Goal: Task Accomplishment & Management: Complete application form

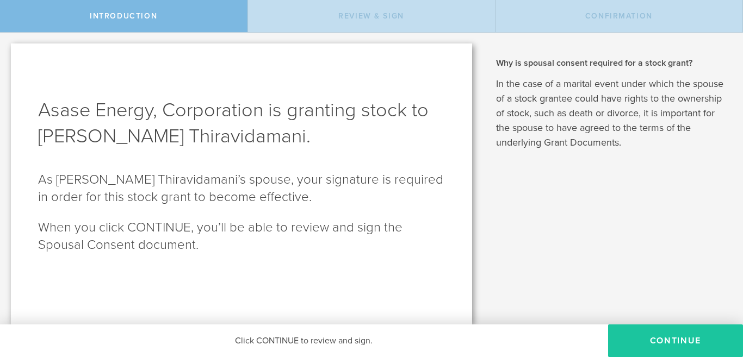
click at [691, 334] on button "CONTINUE" at bounding box center [675, 341] width 135 height 33
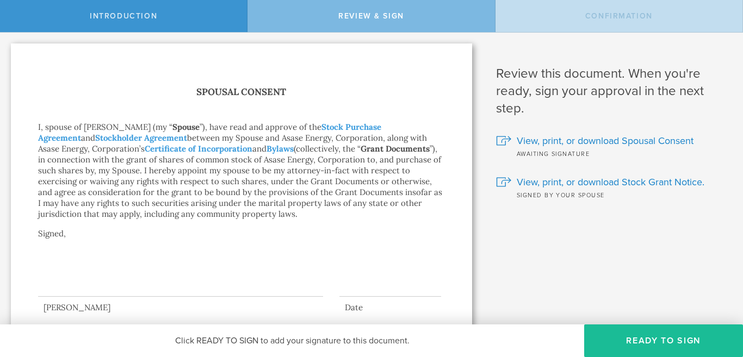
scroll to position [29, 0]
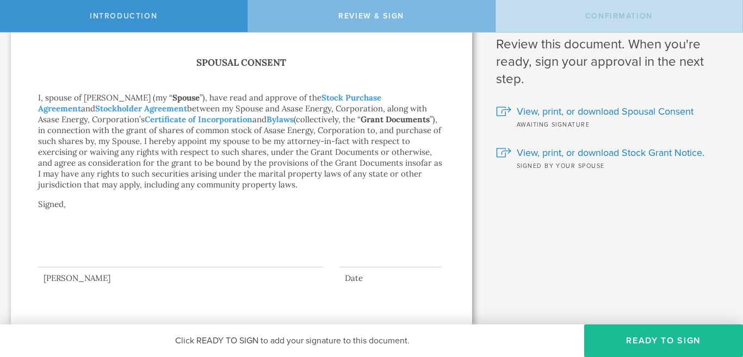
click at [196, 270] on div at bounding box center [241, 248] width 407 height 49
click at [664, 334] on button "Ready to Sign" at bounding box center [663, 341] width 159 height 33
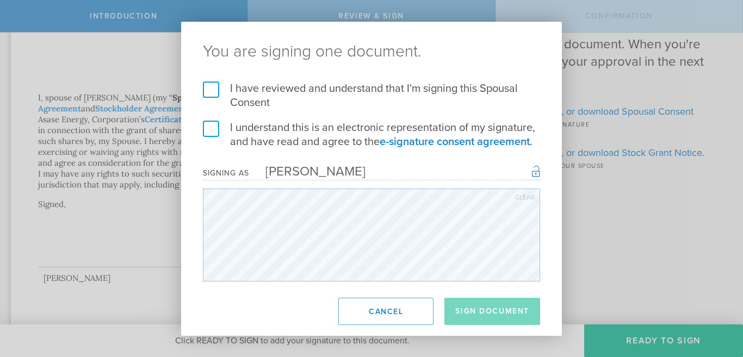
click at [215, 87] on label "I have reviewed and understand that I'm signing this Spousal Consent" at bounding box center [371, 96] width 337 height 28
click at [0, 0] on input "I have reviewed and understand that I'm signing this Spousal Consent" at bounding box center [0, 0] width 0 height 0
click at [209, 127] on label "I understand this is an electronic representation of my signature, and have rea…" at bounding box center [371, 135] width 337 height 28
click at [0, 0] on input "I understand this is an electronic representation of my signature, and have rea…" at bounding box center [0, 0] width 0 height 0
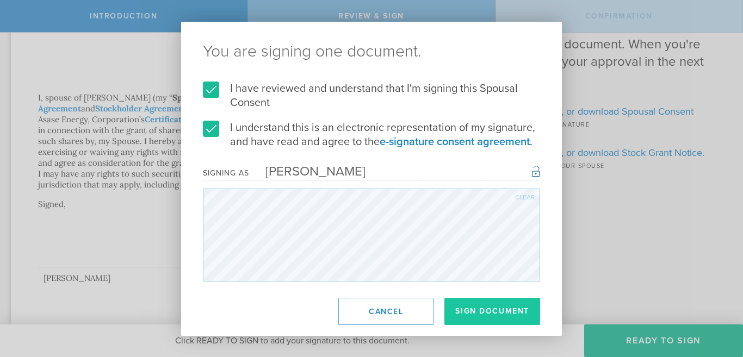
click at [483, 308] on button "Sign Document" at bounding box center [492, 311] width 96 height 27
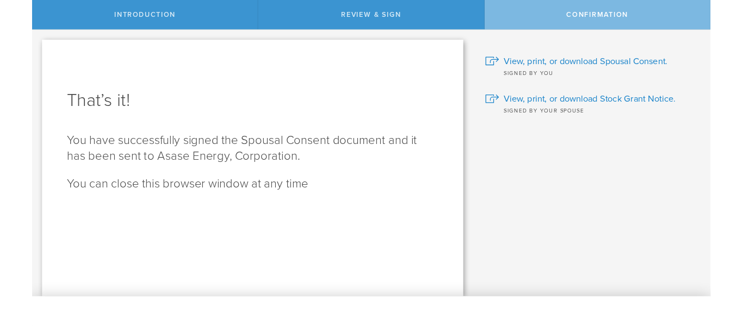
scroll to position [0, 0]
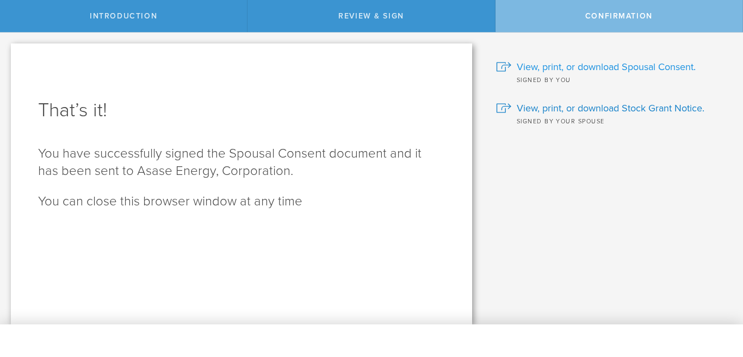
click at [629, 64] on span "View, print, or download Spousal Consent." at bounding box center [606, 67] width 179 height 14
